Goal: Entertainment & Leisure: Browse casually

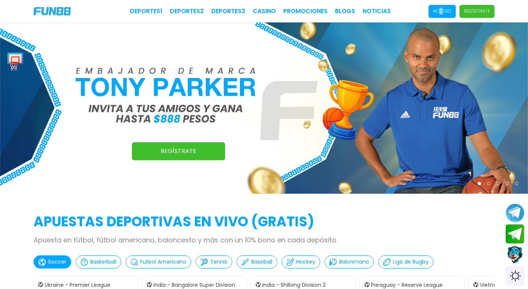
click at [442, 12] on p "Acceso" at bounding box center [442, 11] width 18 height 7
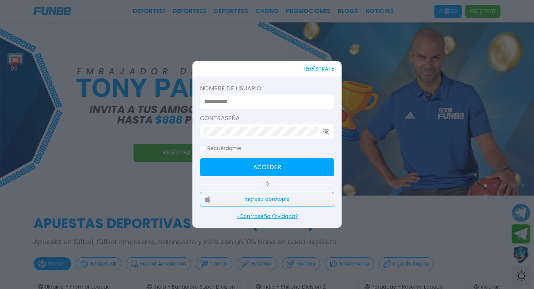
type input "********"
click at [268, 163] on button "Acceder" at bounding box center [267, 167] width 134 height 18
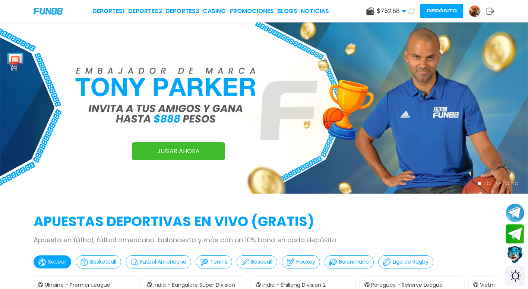
click at [517, 276] on div "Switch theme" at bounding box center [516, 276] width 20 height 20
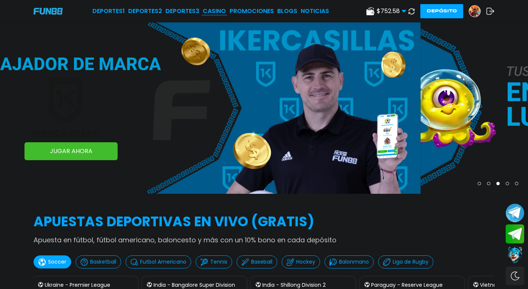
click at [216, 8] on link "CASINO" at bounding box center [214, 11] width 23 height 9
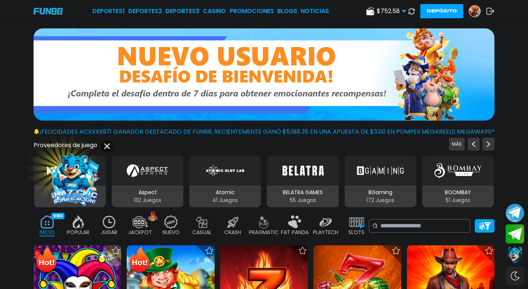
scroll to position [37, 0]
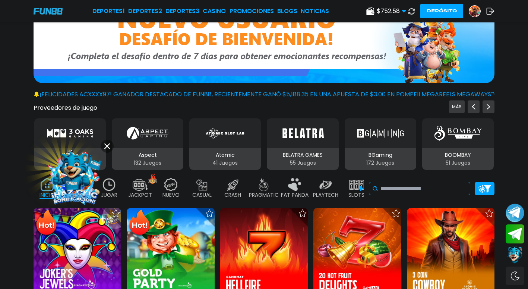
click at [413, 191] on input at bounding box center [424, 188] width 87 height 9
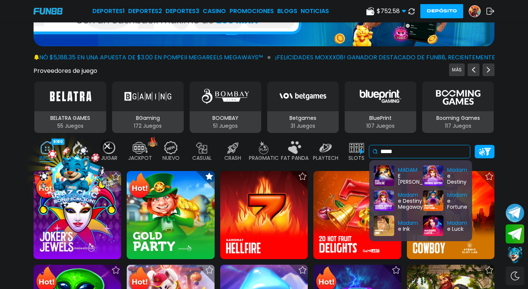
scroll to position [112, 0]
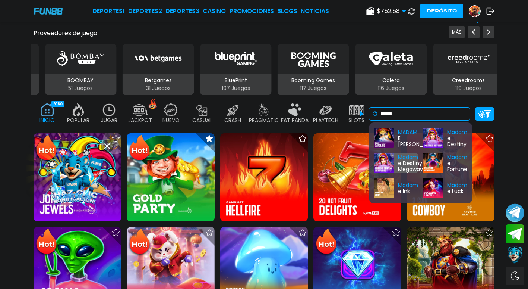
type input "*****"
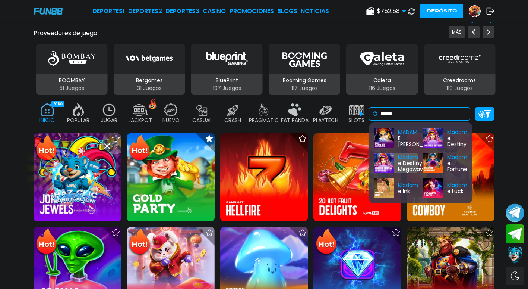
click at [406, 153] on div "Madam e Destiny Megaways" at bounding box center [396, 163] width 45 height 21
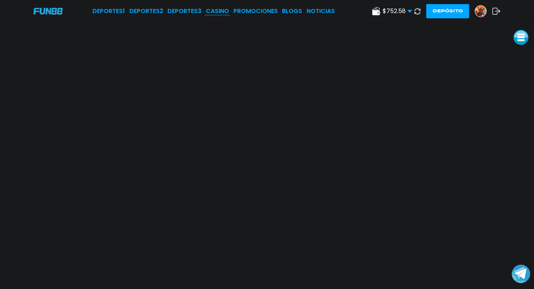
click at [222, 13] on link "CASINO" at bounding box center [217, 11] width 23 height 9
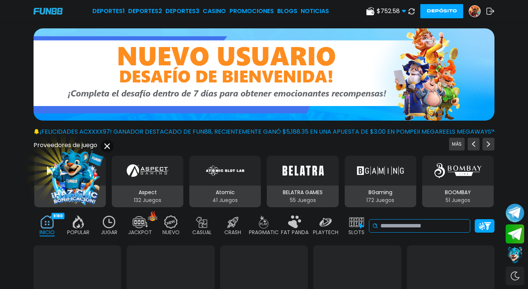
click at [447, 229] on input at bounding box center [424, 225] width 87 height 9
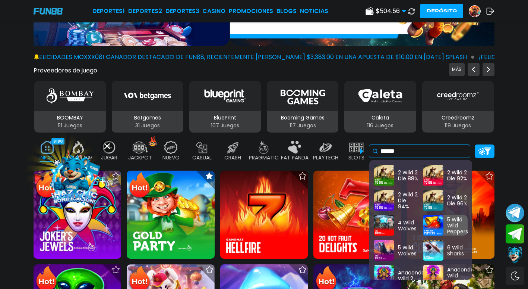
scroll to position [20, 0]
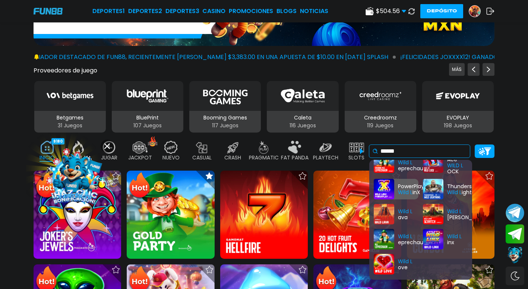
type input "******"
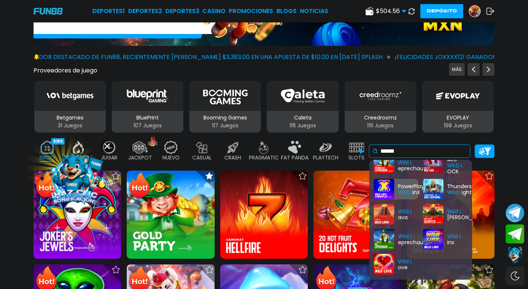
click at [405, 179] on div "PowerPlay Wild L inX" at bounding box center [396, 189] width 45 height 21
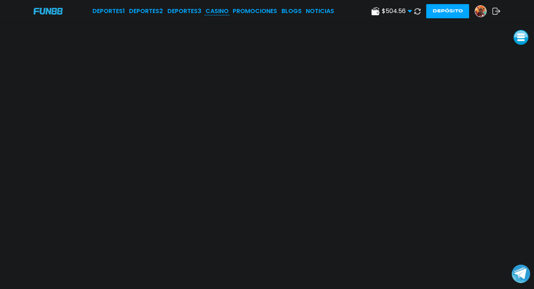
click at [213, 10] on link "CASINO" at bounding box center [216, 11] width 23 height 9
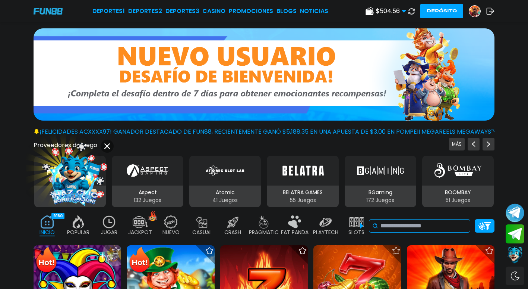
click at [441, 226] on input at bounding box center [424, 225] width 87 height 9
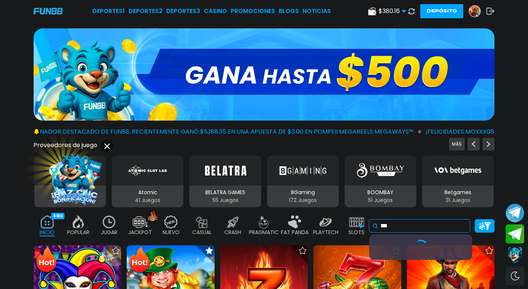
type input "**"
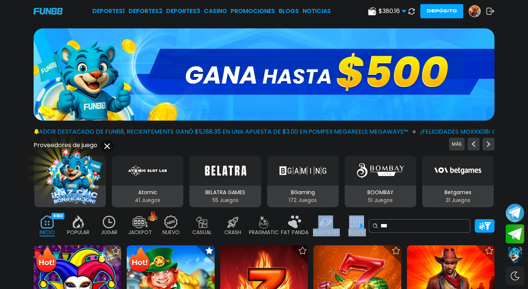
drag, startPoint x: 348, startPoint y: 223, endPoint x: 317, endPoint y: 223, distance: 31.3
click at [317, 223] on div "INICIO 9180 POPULAR 40 JUGAR 13 JACKPOT 133 NUEVO 1666 CASUAL 17 CRASH 50 PRAGM…" at bounding box center [264, 226] width 528 height 30
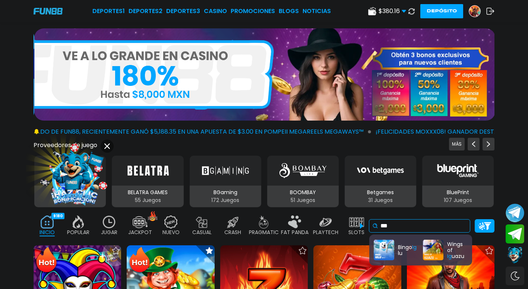
drag, startPoint x: 413, startPoint y: 229, endPoint x: 341, endPoint y: 232, distance: 71.7
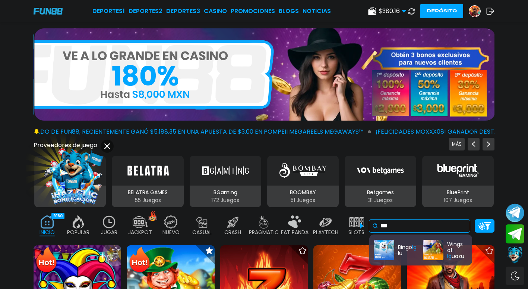
click at [343, 230] on div "INICIO 9180 POPULAR 40 JUGAR 13 JACKPOT 133 NUEVO 1666 CASUAL 17 CRASH 50 PRAGM…" at bounding box center [264, 226] width 528 height 30
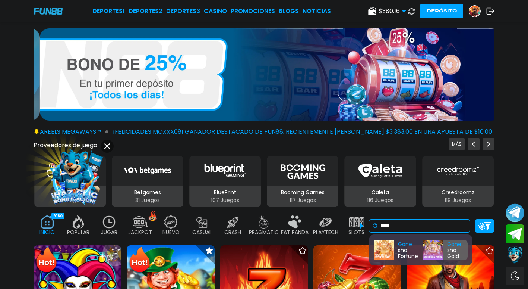
type input "****"
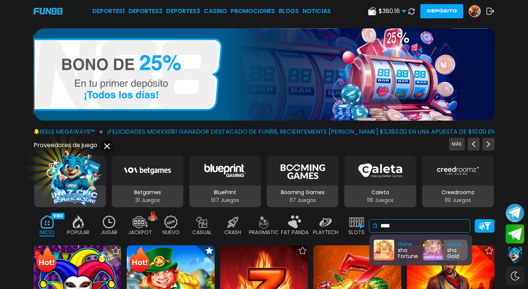
click at [431, 240] on div "Gane sha Gold" at bounding box center [445, 249] width 45 height 21
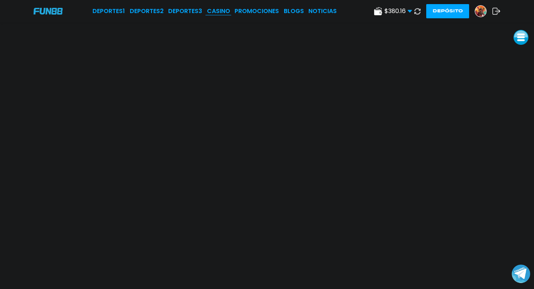
click at [211, 12] on link "CASINO" at bounding box center [218, 11] width 23 height 9
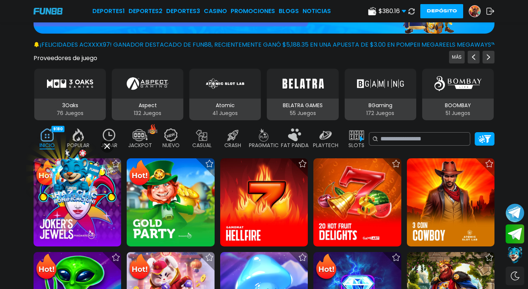
scroll to position [149, 0]
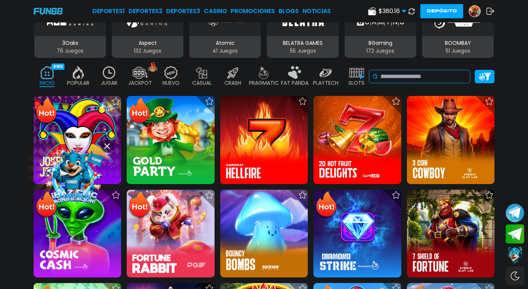
click at [415, 79] on input at bounding box center [424, 76] width 87 height 9
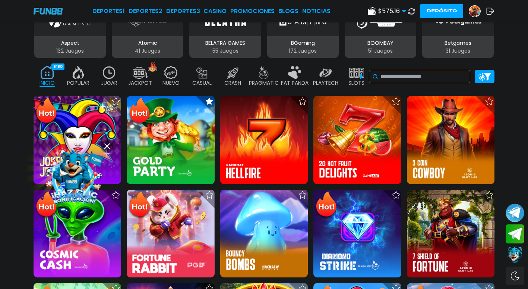
click at [419, 77] on input at bounding box center [424, 76] width 87 height 9
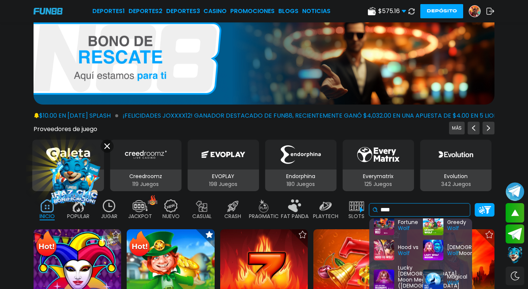
scroll to position [0, 0]
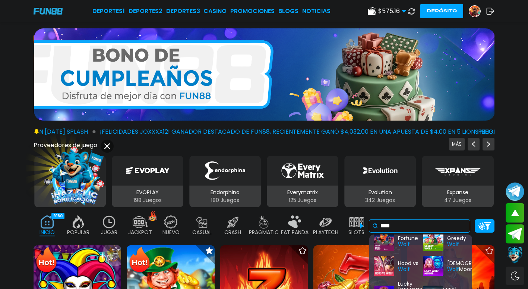
click at [414, 226] on input "****" at bounding box center [424, 225] width 87 height 9
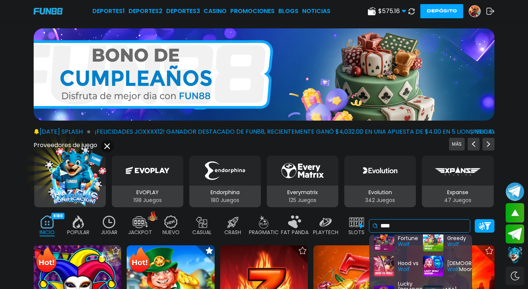
drag, startPoint x: 414, startPoint y: 226, endPoint x: 337, endPoint y: 229, distance: 77.3
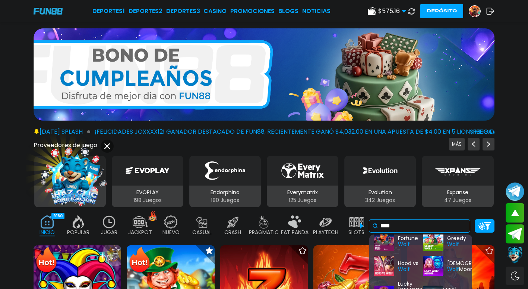
click at [337, 229] on div "INICIO 9180 POPULAR 40 JUGAR 13 JACKPOT 133 NUEVO 1666 CASUAL 17 CRASH 50 PRAGM…" at bounding box center [264, 226] width 528 height 30
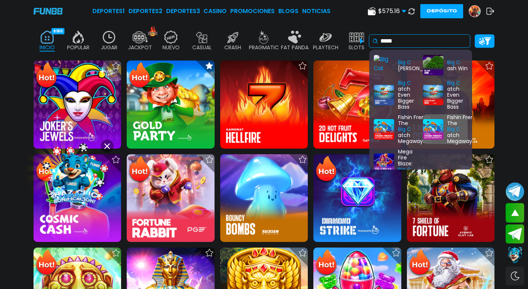
scroll to position [186, 0]
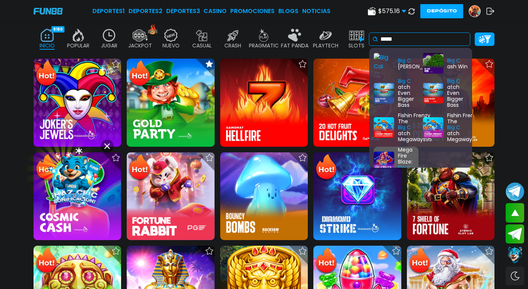
type input "*****"
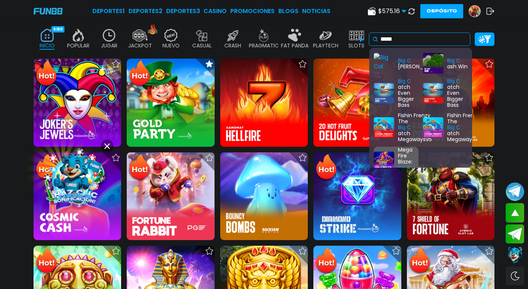
click at [388, 151] on div "Mega Fire Blaze: Big C ircus" at bounding box center [396, 162] width 45 height 30
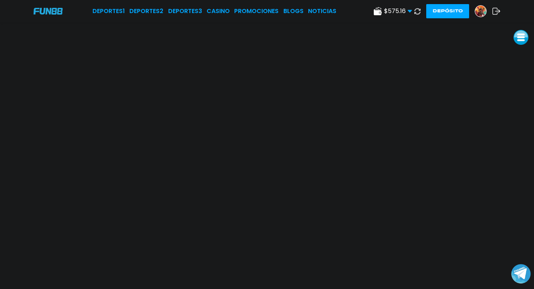
click at [530, 283] on button "Join telegram channel" at bounding box center [521, 273] width 20 height 21
click at [223, 8] on link "CASINO" at bounding box center [218, 11] width 23 height 9
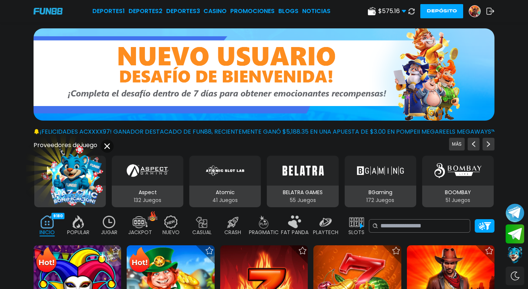
click at [411, 9] on icon at bounding box center [411, 11] width 7 height 7
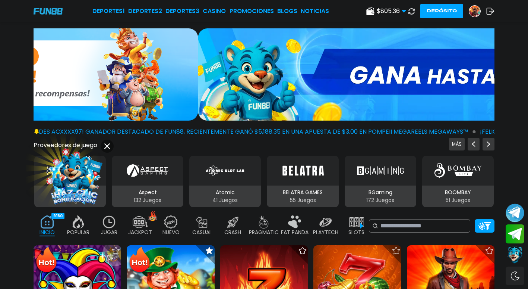
click at [413, 10] on use at bounding box center [412, 11] width 6 height 6
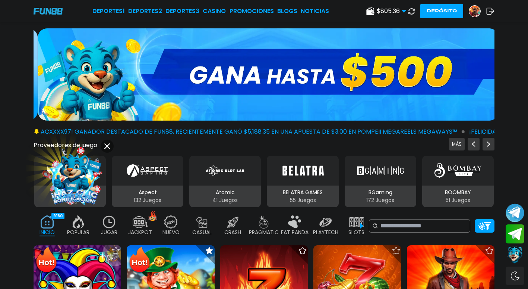
click at [413, 10] on icon at bounding box center [411, 10] width 7 height 7
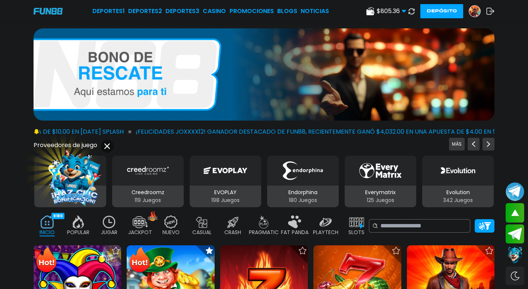
click at [293, 224] on img at bounding box center [295, 221] width 15 height 13
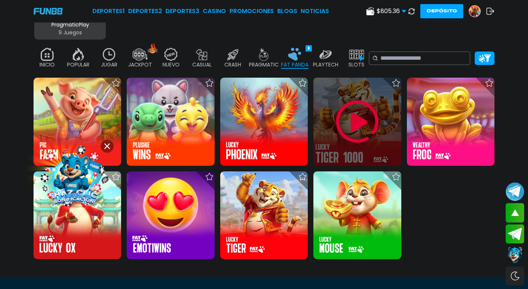
scroll to position [75, 0]
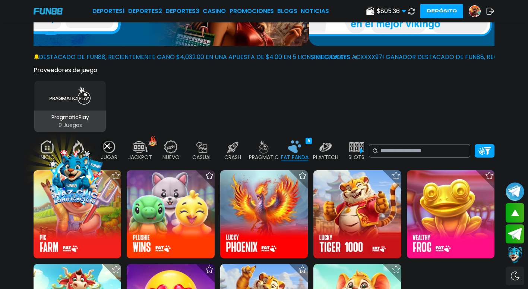
click at [325, 151] on img at bounding box center [325, 146] width 15 height 13
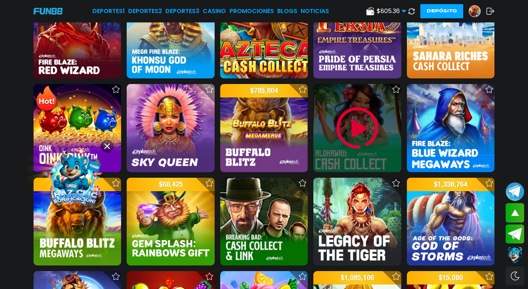
scroll to position [336, 0]
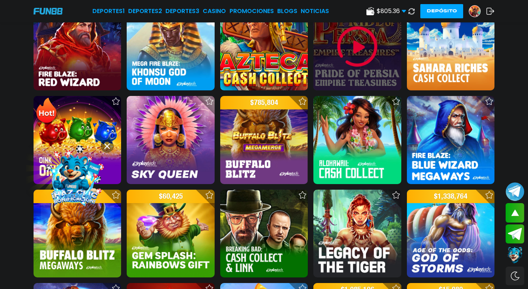
click at [357, 69] on div at bounding box center [358, 47] width 88 height 88
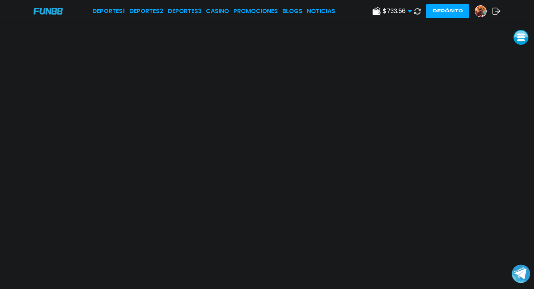
drag, startPoint x: 429, startPoint y: 3, endPoint x: 220, endPoint y: 15, distance: 208.8
click at [220, 15] on div "Deportes 1 Deportes 2 Deportes 3 CASINO Promociones BLOGS NOTICIAS $ 733.56 Din…" at bounding box center [267, 11] width 534 height 22
click at [220, 15] on link "CASINO" at bounding box center [217, 11] width 23 height 9
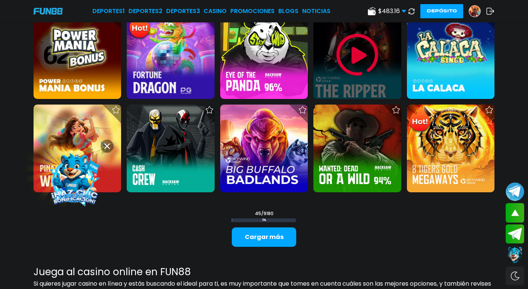
scroll to position [932, 0]
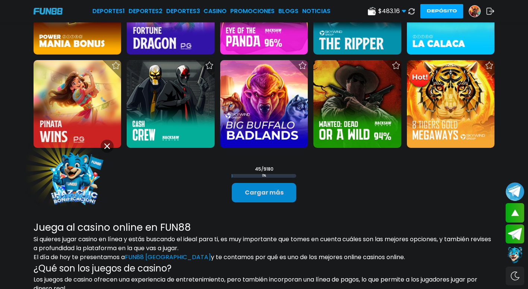
click at [293, 196] on button "Cargar más" at bounding box center [264, 192] width 65 height 19
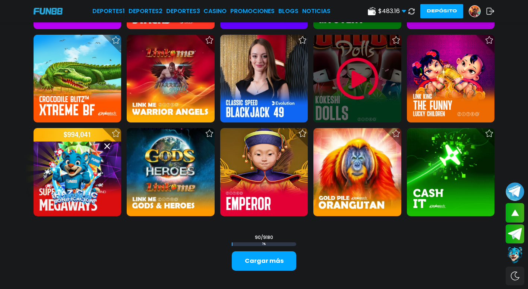
scroll to position [1790, 0]
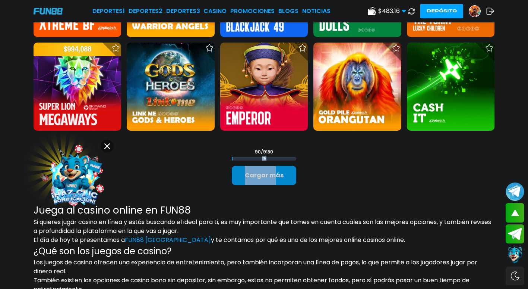
click at [273, 167] on div "90 / 9180 1 % Cargar más" at bounding box center [264, 166] width 65 height 37
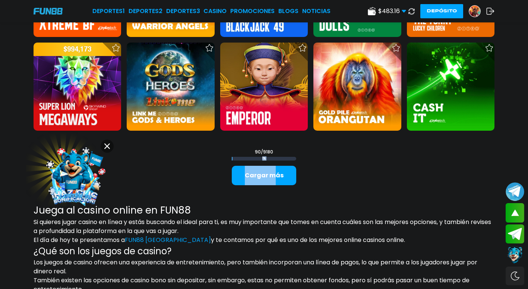
click at [289, 175] on button "Cargar más" at bounding box center [264, 175] width 65 height 19
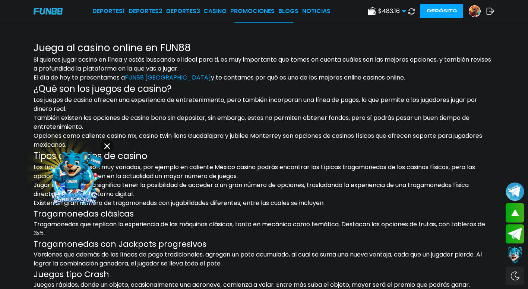
scroll to position [2688, 0]
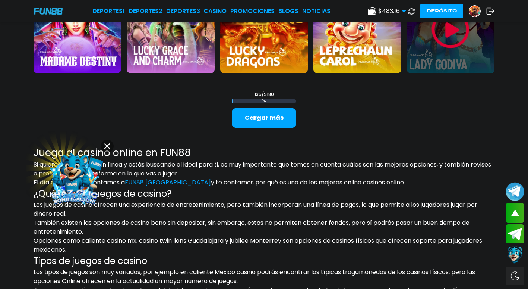
drag, startPoint x: 452, startPoint y: 63, endPoint x: 440, endPoint y: 28, distance: 37.2
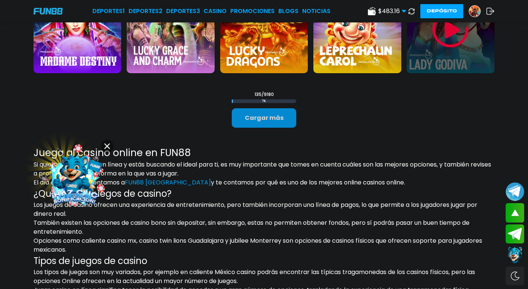
drag, startPoint x: 440, startPoint y: 28, endPoint x: 290, endPoint y: 122, distance: 176.7
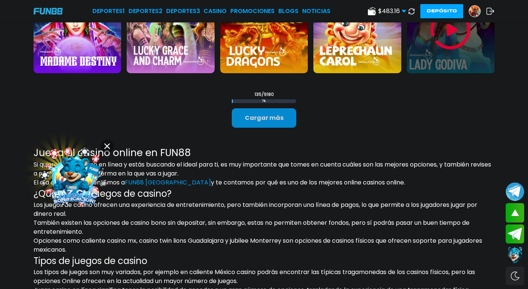
click at [290, 122] on button "Cargar más" at bounding box center [264, 117] width 65 height 19
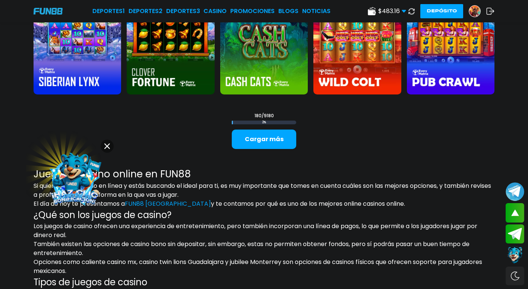
scroll to position [3508, 0]
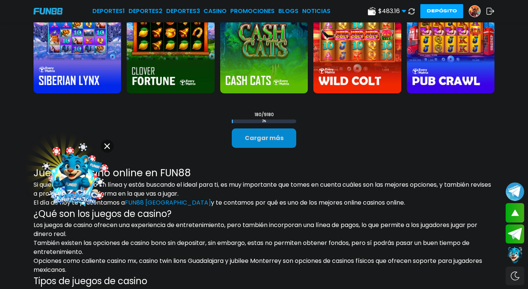
click at [282, 140] on button "Cargar más" at bounding box center [264, 137] width 65 height 19
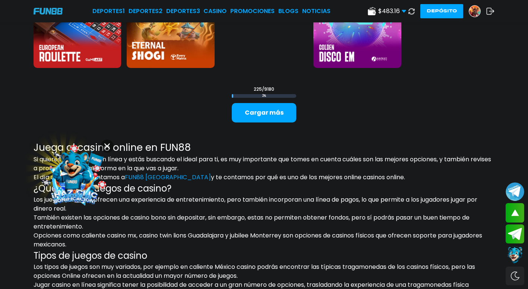
scroll to position [4329, 0]
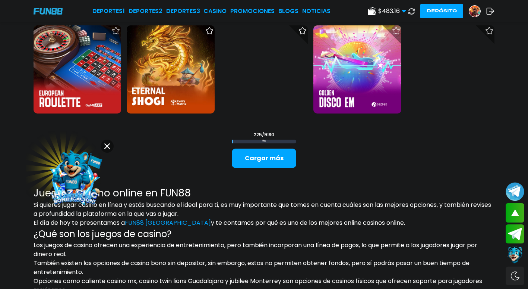
click at [280, 157] on button "Cargar más" at bounding box center [264, 157] width 65 height 19
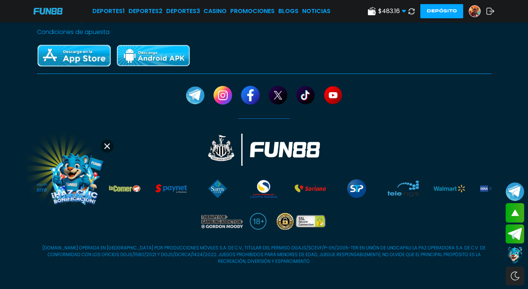
drag, startPoint x: 285, startPoint y: 154, endPoint x: 292, endPoint y: 146, distance: 10.9
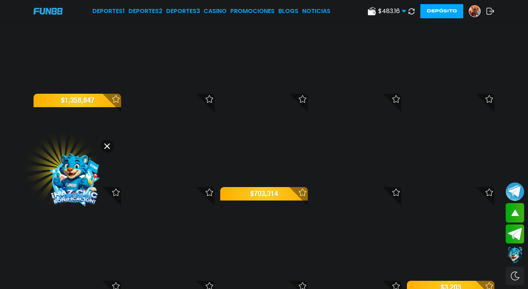
scroll to position [6035, 0]
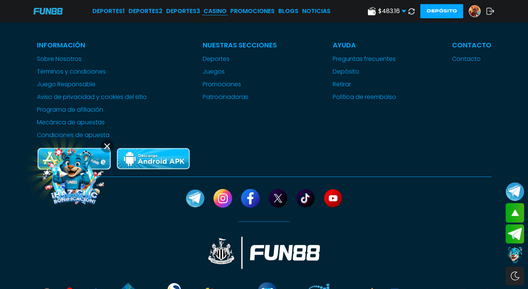
click at [225, 9] on link "CASINO" at bounding box center [215, 11] width 23 height 9
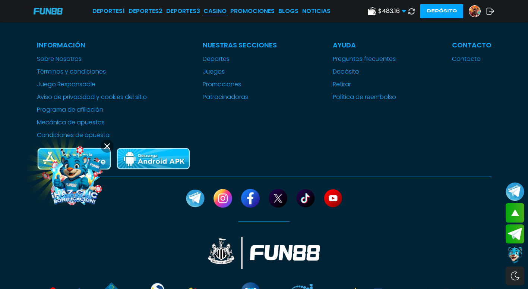
click at [224, 9] on link "CASINO" at bounding box center [215, 11] width 23 height 9
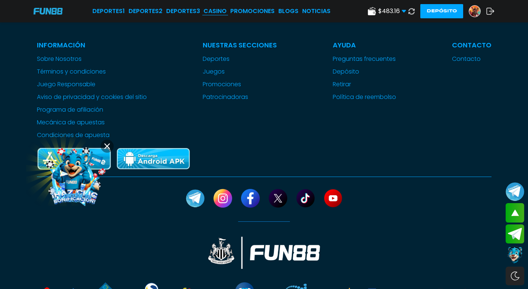
click at [224, 9] on link "CASINO" at bounding box center [215, 11] width 23 height 9
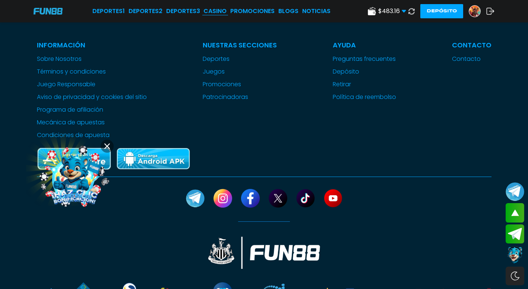
click at [226, 12] on link "CASINO" at bounding box center [215, 11] width 23 height 9
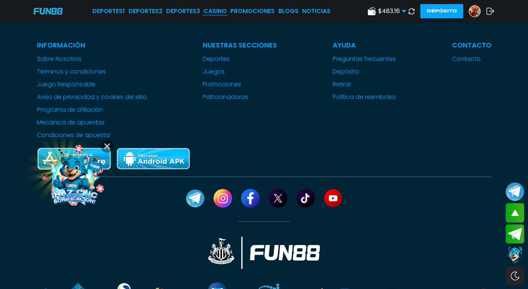
click at [226, 12] on link "CASINO" at bounding box center [215, 11] width 23 height 9
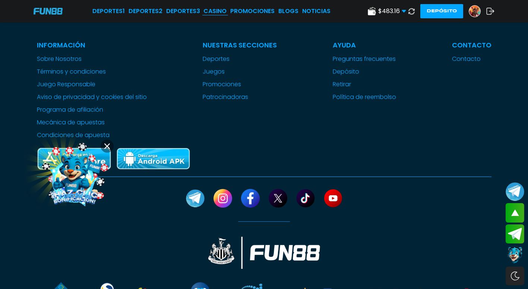
click at [217, 15] on link "CASINO" at bounding box center [215, 11] width 23 height 9
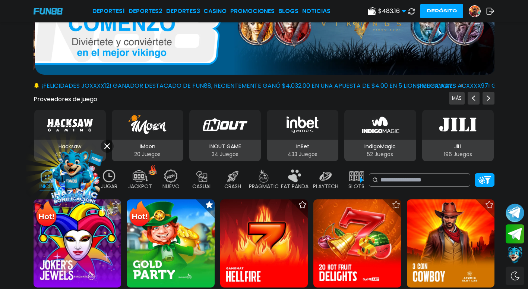
scroll to position [75, 0]
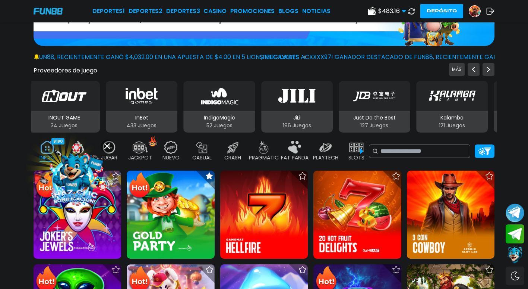
drag, startPoint x: 407, startPoint y: 112, endPoint x: 401, endPoint y: 112, distance: 6.0
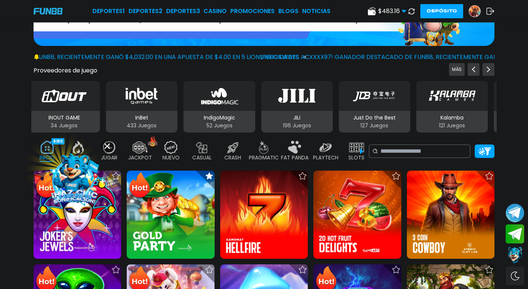
click at [401, 112] on div "Just Do the Best 127 Juegos" at bounding box center [375, 122] width 72 height 22
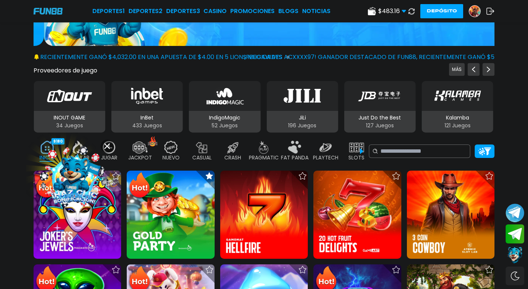
click at [401, 112] on div "Just Do the Best 127 Juegos" at bounding box center [380, 122] width 72 height 22
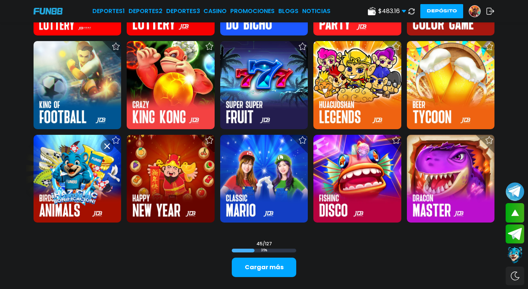
scroll to position [895, 0]
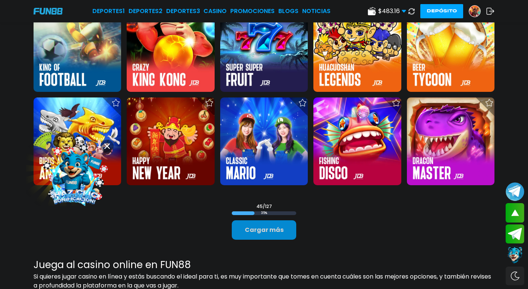
click at [278, 232] on button "Cargar más" at bounding box center [264, 229] width 65 height 19
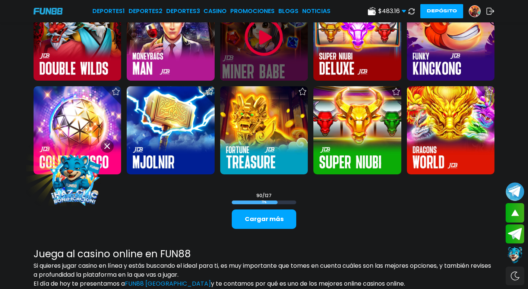
scroll to position [1790, 0]
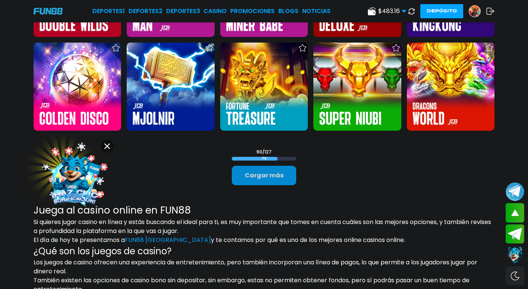
click at [279, 183] on button "Cargar más" at bounding box center [264, 175] width 65 height 19
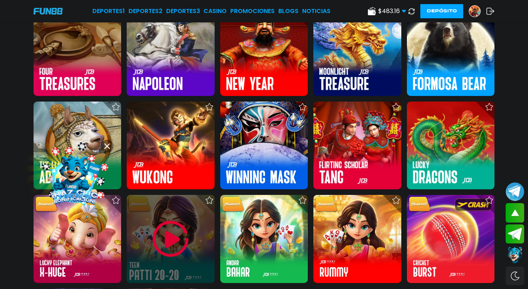
scroll to position [2312, 0]
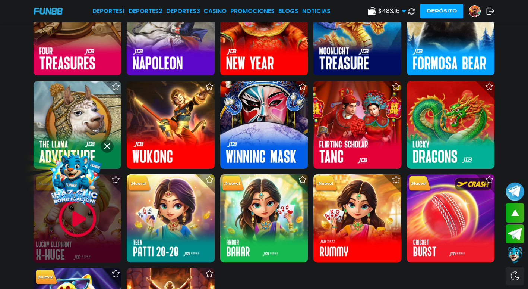
click at [75, 251] on div at bounding box center [78, 218] width 88 height 88
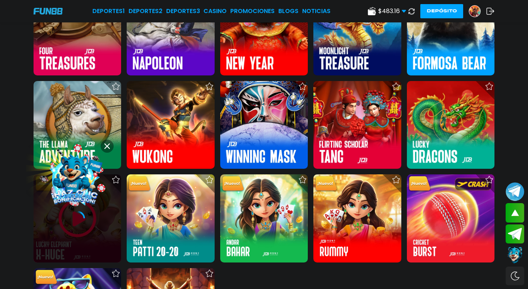
click at [56, 244] on div at bounding box center [78, 218] width 88 height 88
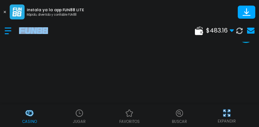
drag, startPoint x: 384, startPoint y: 29, endPoint x: 136, endPoint y: 28, distance: 247.6
click at [122, 25] on div "Instala ya la app FUN88 LITE Rápido, divertido y confiable FUN88 $ 483.16 Diner…" at bounding box center [129, 21] width 259 height 42
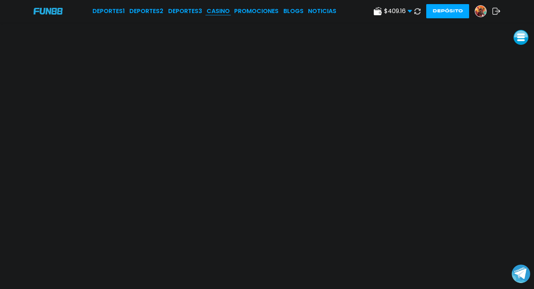
click at [226, 12] on link "CASINO" at bounding box center [218, 11] width 23 height 9
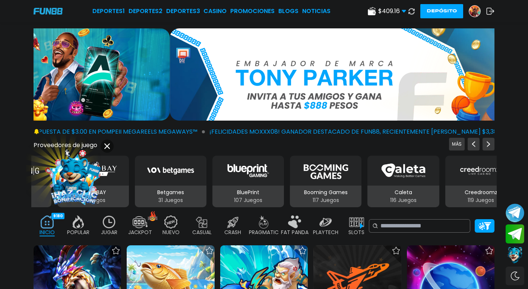
drag, startPoint x: 450, startPoint y: 201, endPoint x: 317, endPoint y: 195, distance: 132.5
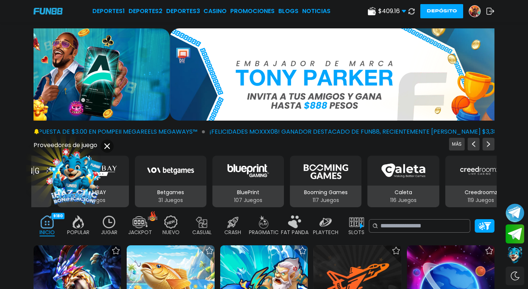
click at [317, 195] on div "Booming Games 117 Juegos" at bounding box center [326, 196] width 72 height 22
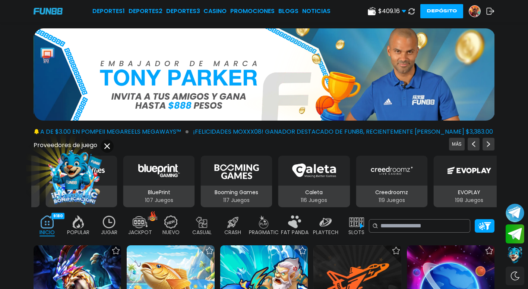
drag, startPoint x: 413, startPoint y: 193, endPoint x: 329, endPoint y: 203, distance: 84.8
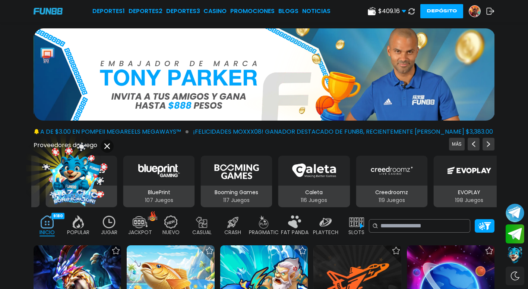
click at [329, 203] on div "Caleta 116 Juegos" at bounding box center [315, 196] width 72 height 22
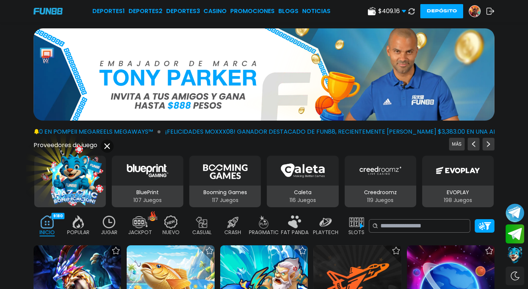
drag, startPoint x: 399, startPoint y: 211, endPoint x: 366, endPoint y: 191, distance: 39.0
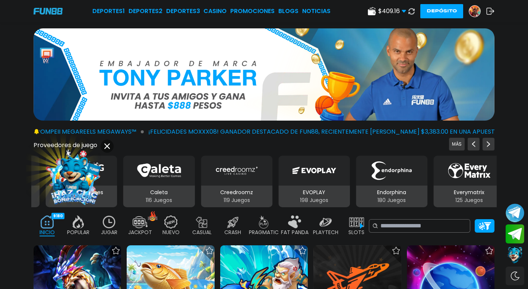
drag, startPoint x: 374, startPoint y: 190, endPoint x: 225, endPoint y: 192, distance: 149.2
click at [225, 192] on p "Creedroomz" at bounding box center [237, 192] width 72 height 8
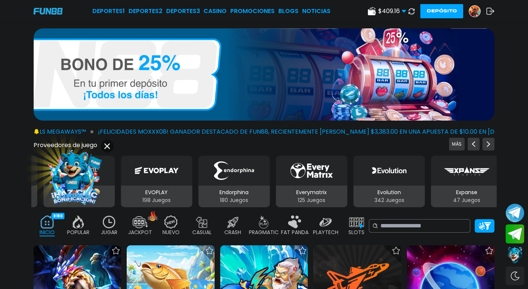
drag, startPoint x: 412, startPoint y: 183, endPoint x: 14, endPoint y: 149, distance: 399.7
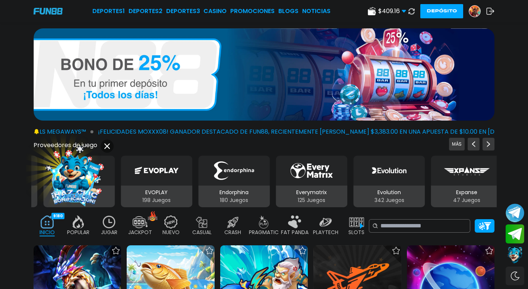
click at [14, 149] on div "Proveedores de juego MÁS 3Oaks 76 Juegos Aspect 132 Juegos Atomic 41 Juegos BEL…" at bounding box center [264, 173] width 528 height 70
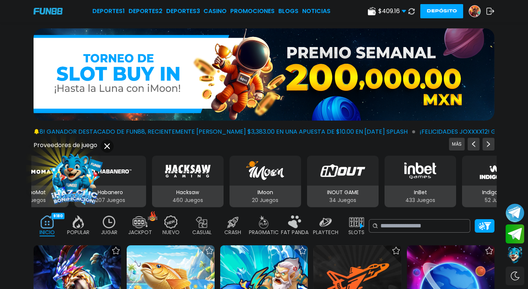
drag, startPoint x: 468, startPoint y: 186, endPoint x: 48, endPoint y: 191, distance: 420.3
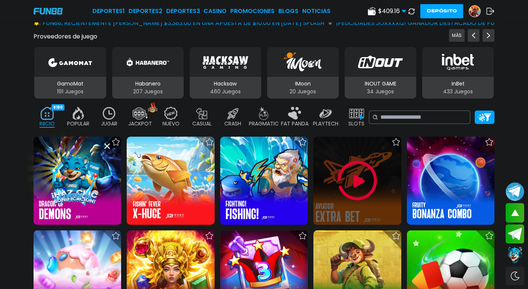
scroll to position [112, 0]
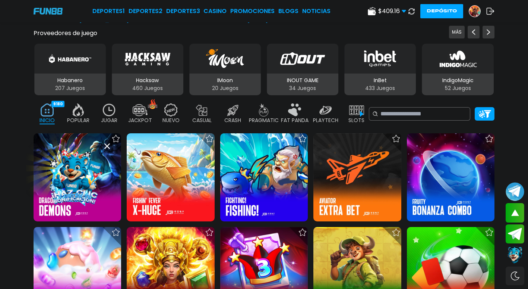
click at [182, 118] on div "NUEVO 1666" at bounding box center [170, 114] width 27 height 30
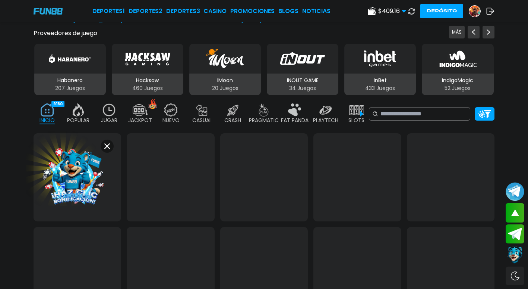
click at [182, 118] on div "NUEVO 1666" at bounding box center [170, 114] width 27 height 30
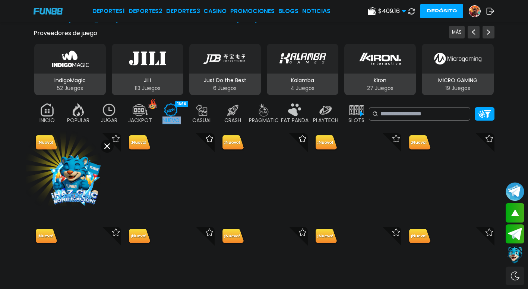
click at [182, 118] on div "NUEVO 1666" at bounding box center [170, 114] width 27 height 30
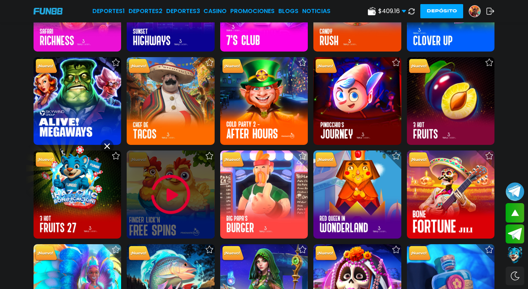
scroll to position [224, 0]
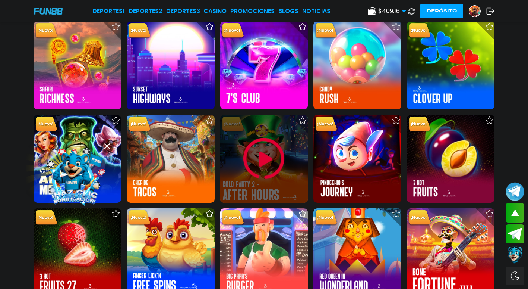
click at [280, 176] on img at bounding box center [264, 158] width 45 height 45
